Goal: Check status: Check status

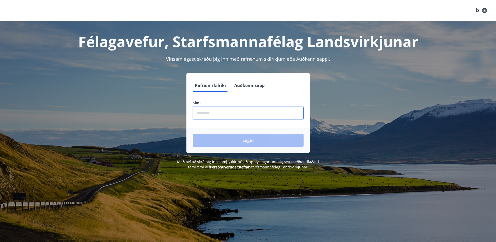
click at [224, 109] on input "phone" at bounding box center [248, 112] width 111 height 13
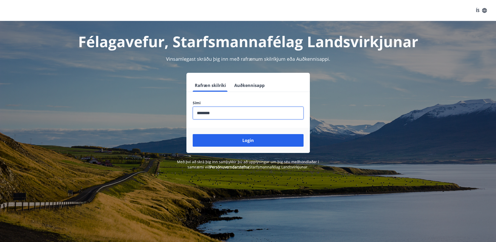
type input "********"
click at [193, 134] on button "Login" at bounding box center [248, 140] width 111 height 13
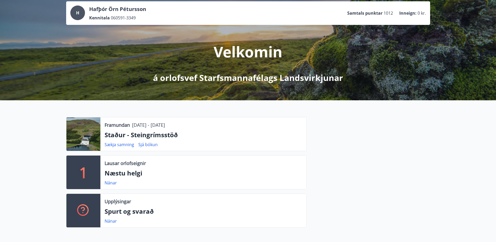
scroll to position [78, 0]
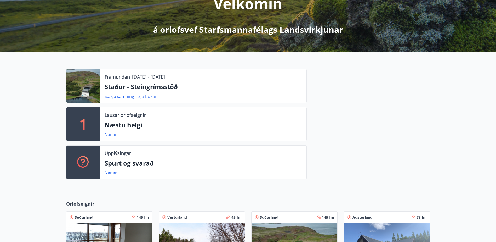
click at [153, 97] on link "Sjá bókun" at bounding box center [147, 96] width 19 height 6
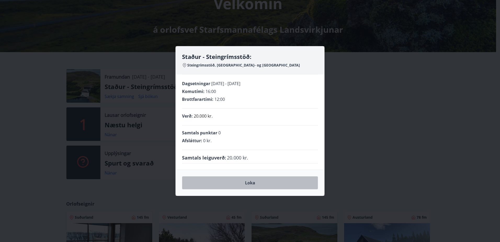
click at [247, 185] on button "Loka" at bounding box center [250, 182] width 136 height 13
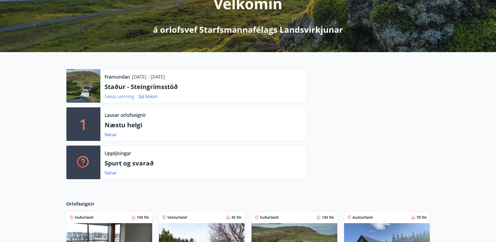
click at [124, 99] on link "Sækja samning" at bounding box center [120, 96] width 30 height 6
drag, startPoint x: 460, startPoint y: 124, endPoint x: 451, endPoint y: 102, distance: 23.2
click at [460, 124] on div "Framundan 19.09.2025 - 21.09.2025 Staður - Steingrímsstöð Sækja samning Sjá bók…" at bounding box center [248, 122] width 496 height 140
